Goal: Task Accomplishment & Management: Use online tool/utility

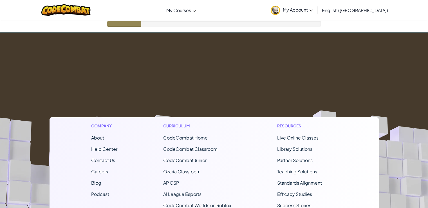
scroll to position [27, 0]
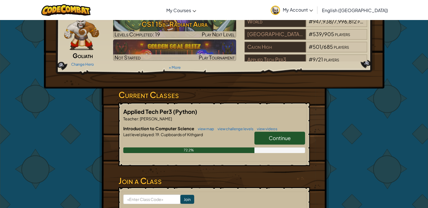
drag, startPoint x: 269, startPoint y: 137, endPoint x: 263, endPoint y: 137, distance: 6.5
click at [263, 137] on link "Continue" at bounding box center [280, 138] width 51 height 13
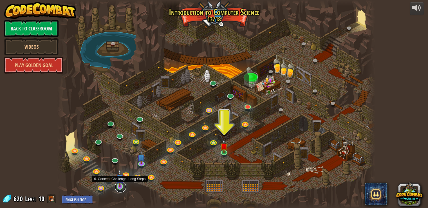
click at [119, 189] on link at bounding box center [120, 186] width 11 height 11
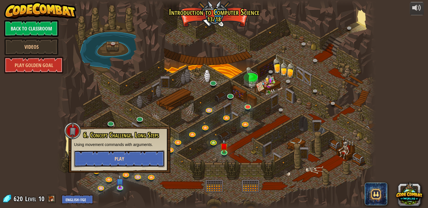
click at [135, 160] on button "Play" at bounding box center [119, 158] width 91 height 17
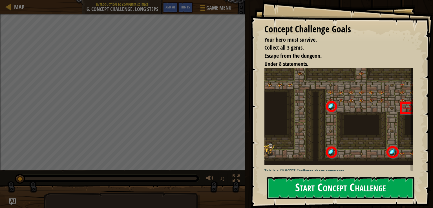
click at [294, 187] on button "Start Concept Challenge" at bounding box center [340, 188] width 147 height 22
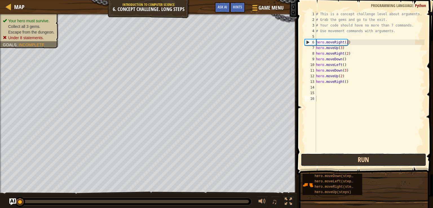
click at [303, 157] on button "Run" at bounding box center [362, 159] width 125 height 13
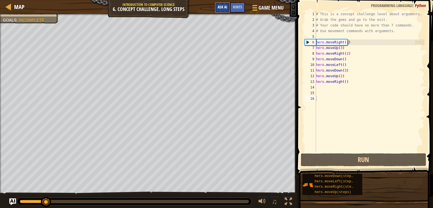
click at [222, 9] on span "Ask AI" at bounding box center [222, 6] width 10 height 5
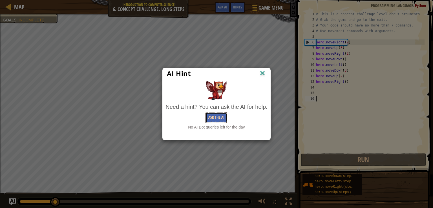
click at [220, 117] on button "Ask the AI" at bounding box center [216, 117] width 22 height 10
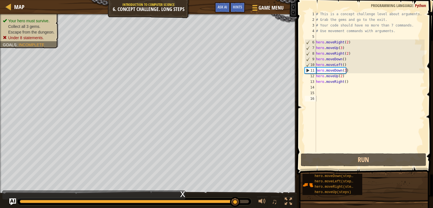
click at [51, 21] on ul "Your hero must survive. Collect all 3 gems. Escape from the dungeon. Under 8 st…" at bounding box center [29, 29] width 53 height 23
click at [349, 80] on div "# This is a concept challenge level about arguments. # Grab the gems and go to …" at bounding box center [370, 87] width 110 height 152
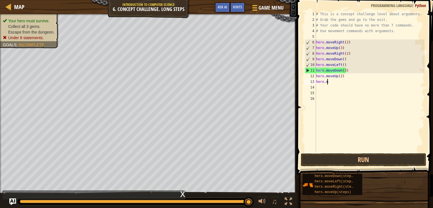
type textarea "h"
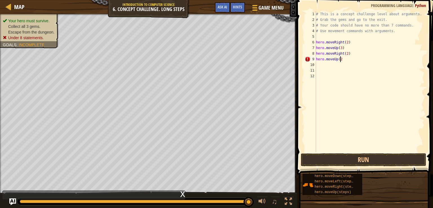
scroll to position [3, 2]
click at [363, 161] on button "Run" at bounding box center [362, 159] width 125 height 13
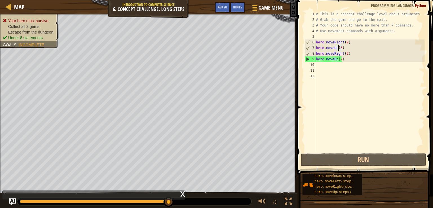
click at [338, 47] on div "# This is a concept challenge level about arguments. # Grab the gems and go to …" at bounding box center [370, 87] width 110 height 152
click at [336, 46] on div "# This is a concept challenge level about arguments. # Grab the gems and go to …" at bounding box center [370, 87] width 110 height 152
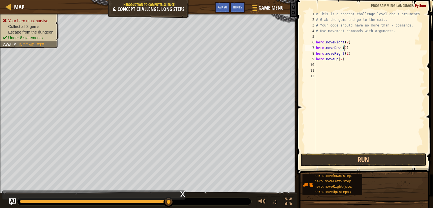
scroll to position [3, 2]
type textarea "hero.moveDown(2)"
click at [356, 164] on button "Run" at bounding box center [362, 159] width 125 height 13
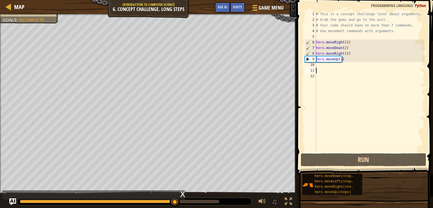
click at [338, 69] on div "# This is a concept challenge level about arguments. # Grab the gems and go to …" at bounding box center [370, 87] width 110 height 152
click at [336, 62] on div "# This is a concept challenge level about arguments. # Grab the gems and go to …" at bounding box center [370, 87] width 110 height 152
type textarea "hero.moveUp(2)"
click at [328, 64] on div "# This is a concept challenge level about arguments. # Grab the gems and go to …" at bounding box center [370, 87] width 110 height 152
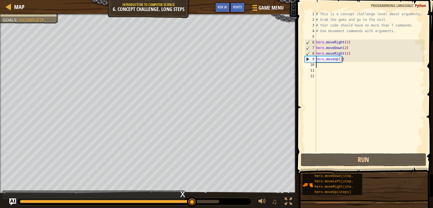
type textarea "h"
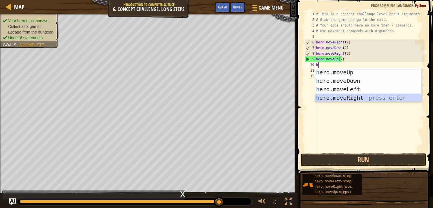
click at [355, 99] on div "h ero.moveUp press enter h ero.moveDown press enter h ero.moveLeft press enter …" at bounding box center [368, 93] width 106 height 51
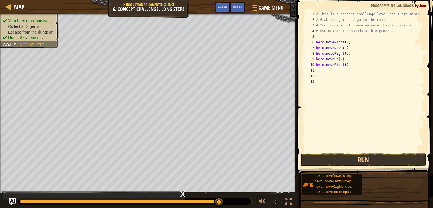
click at [344, 63] on div "# This is a concept challenge level about arguments. # Grab the gems and go to …" at bounding box center [370, 87] width 110 height 152
type textarea "hero.moveRight(2)"
click at [359, 160] on button "Run" at bounding box center [362, 159] width 125 height 13
